Goal: Information Seeking & Learning: Learn about a topic

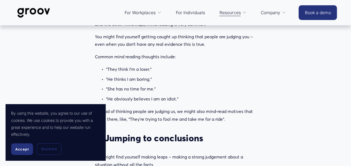
scroll to position [682, 0]
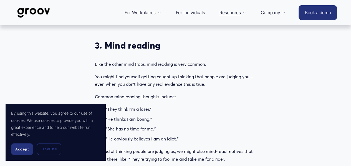
drag, startPoint x: 352, startPoint y: 22, endPoint x: 346, endPoint y: 48, distance: 27.1
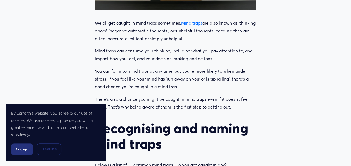
scroll to position [301, 0]
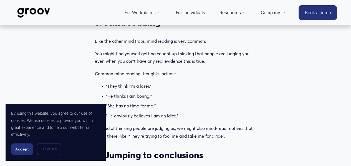
scroll to position [696, 0]
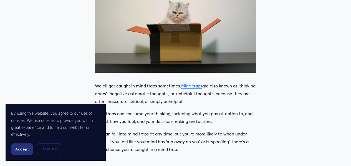
scroll to position [242, 0]
